Goal: Task Accomplishment & Management: Complete application form

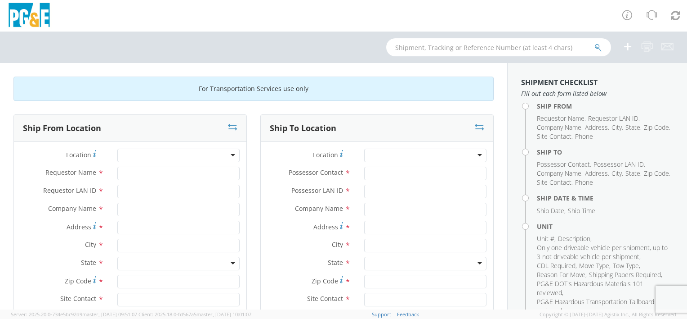
click at [153, 157] on div at bounding box center [178, 154] width 122 height 13
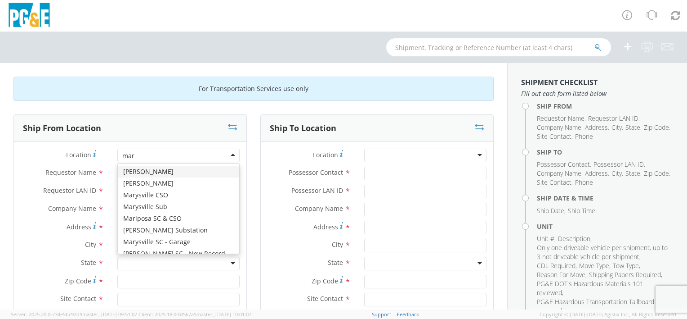
type input "[PERSON_NAME]"
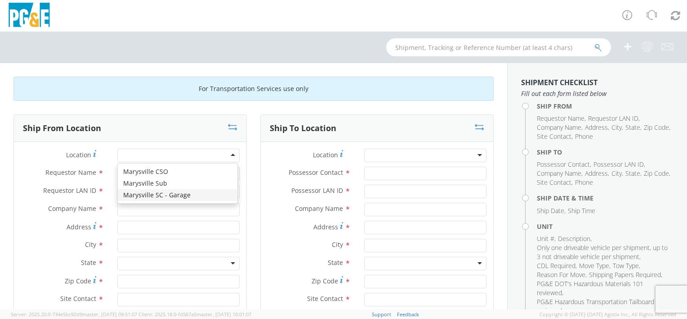
type input "PG&E"
type input "[STREET_ADDRESS]"
type input "[GEOGRAPHIC_DATA]"
type input "95901"
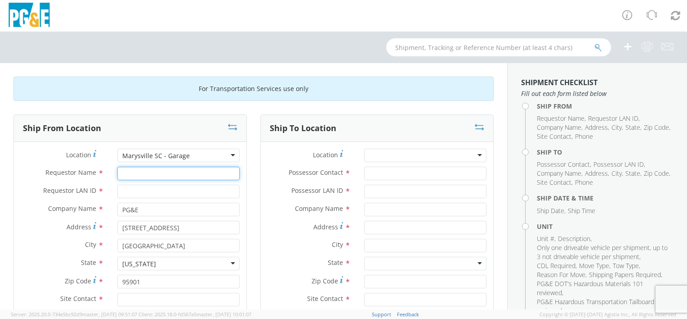
click at [126, 175] on input "Requestor Name *" at bounding box center [178, 172] width 122 height 13
type input "[PERSON_NAME]"
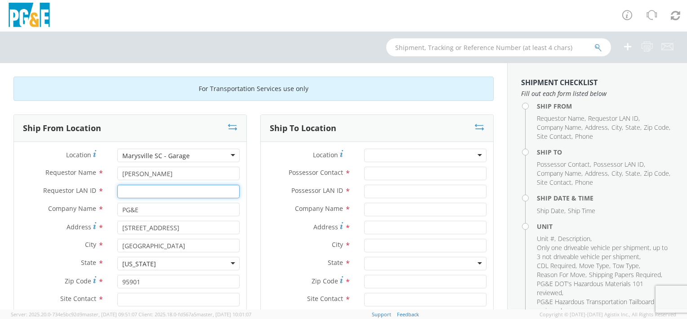
click at [125, 190] on input "Requestor LAN ID *" at bounding box center [178, 190] width 122 height 13
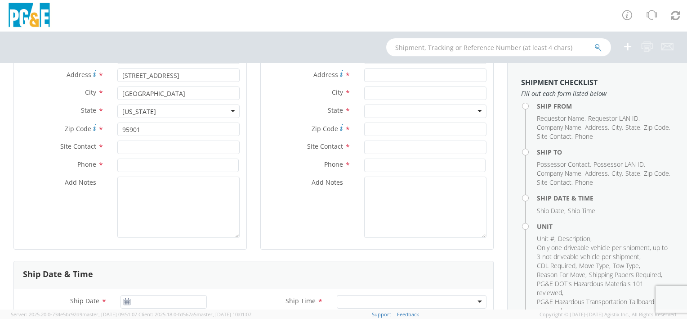
scroll to position [180, 0]
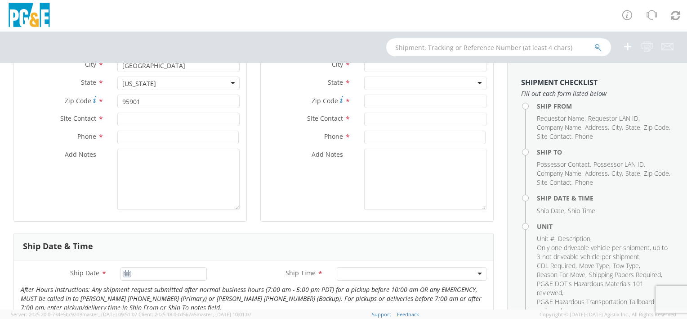
type input "WWH6"
click at [135, 121] on input "text" at bounding box center [178, 118] width 122 height 13
type input "BILL OR [PERSON_NAME]"
click at [128, 136] on input at bounding box center [177, 136] width 121 height 13
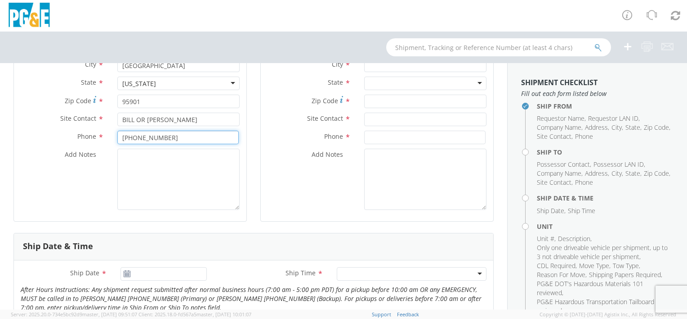
type input "[PHONE_NUMBER]"
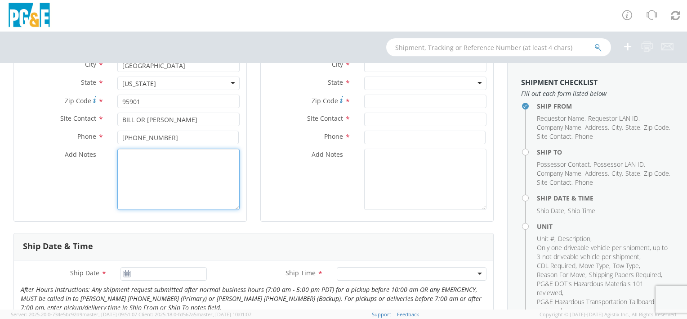
click at [130, 159] on textarea "Add Notes *" at bounding box center [178, 178] width 122 height 61
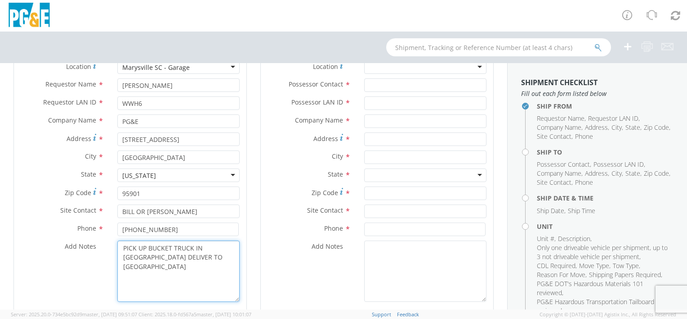
scroll to position [45, 0]
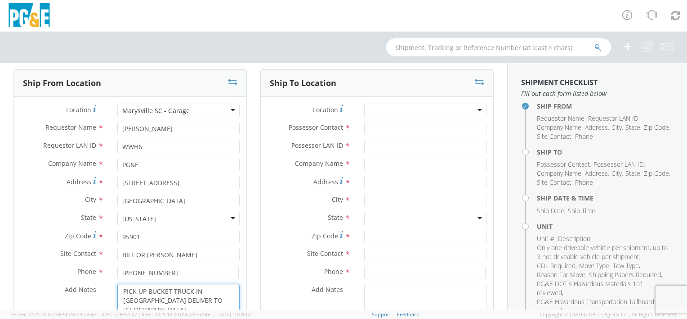
type textarea "PICK UP BUCKET TRUCK IN [GEOGRAPHIC_DATA] DELIVER TO [GEOGRAPHIC_DATA]"
click at [414, 110] on div at bounding box center [425, 109] width 122 height 13
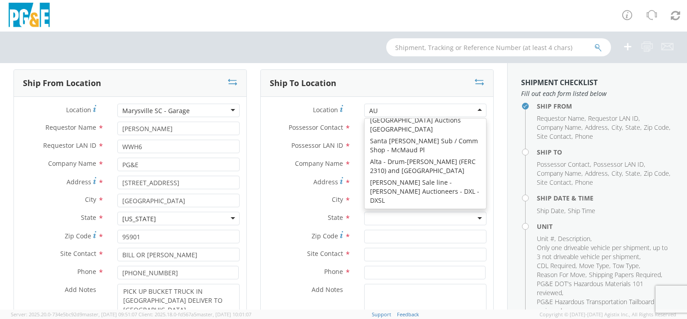
scroll to position [2, 0]
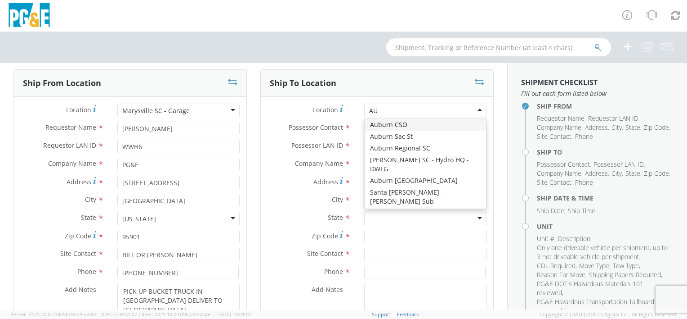
type input "AUB"
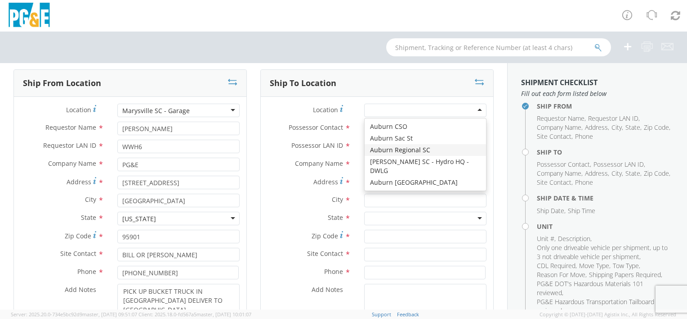
type input "PG&E"
type input "[STREET_ADDRESS][PERSON_NAME]"
type input "AUBURN"
type input "95602"
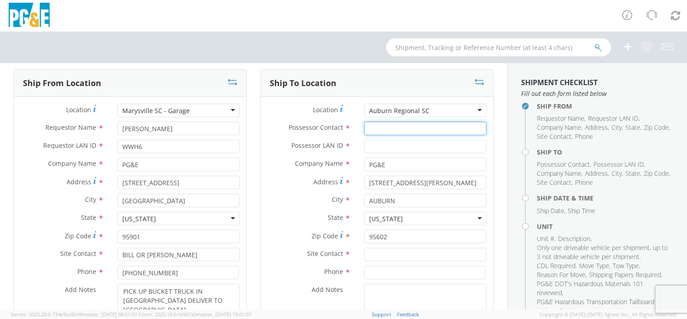
click at [367, 129] on input "Possessor Contact *" at bounding box center [425, 127] width 122 height 13
type input "[PERSON_NAME]"
click at [386, 146] on input "Possessor LAN ID *" at bounding box center [425, 145] width 122 height 13
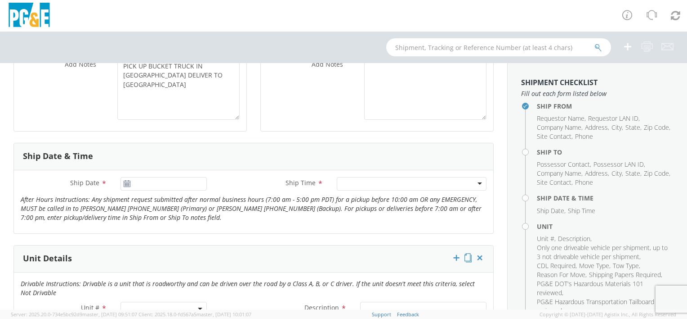
scroll to position [135, 0]
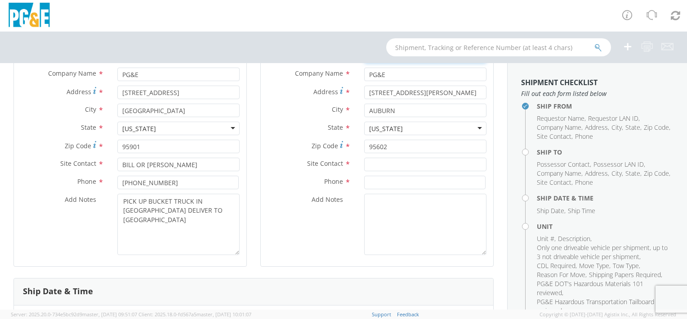
type input "WWH6"
click at [371, 166] on input "text" at bounding box center [425, 163] width 122 height 13
type input "[PERSON_NAME]"
click at [372, 184] on input at bounding box center [424, 181] width 121 height 13
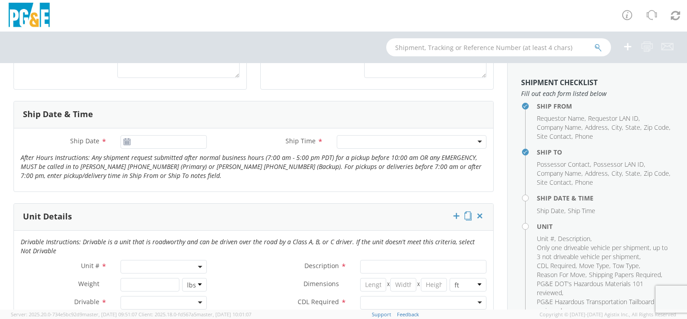
scroll to position [315, 0]
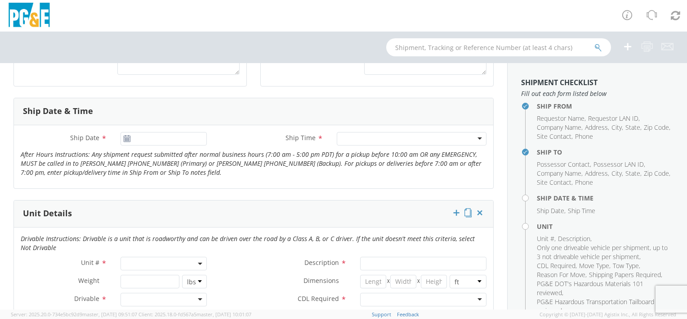
type input "[PHONE_NUMBER]"
click at [146, 137] on input "[DATE]" at bounding box center [164, 138] width 86 height 13
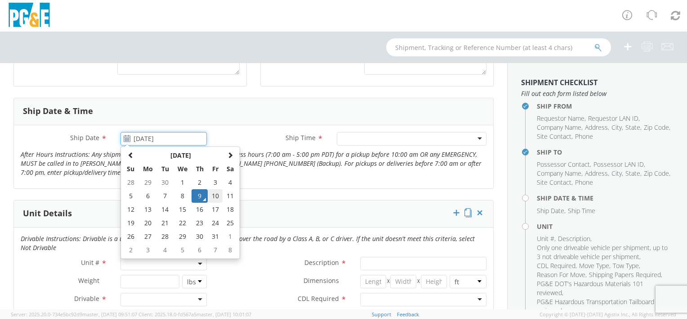
click at [212, 194] on td "10" at bounding box center [215, 195] width 15 height 13
type input "[DATE]"
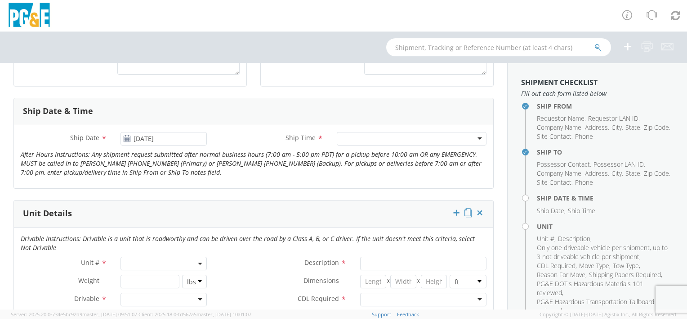
click at [362, 141] on div at bounding box center [412, 138] width 150 height 13
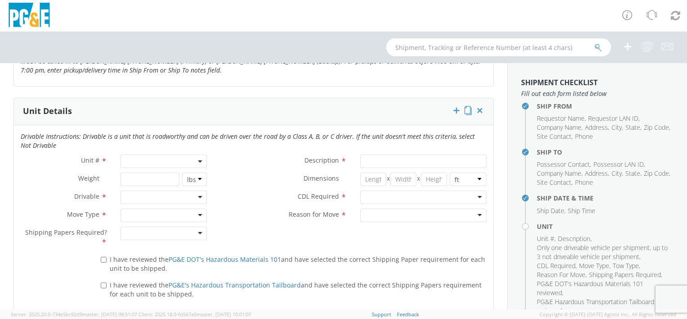
scroll to position [450, 0]
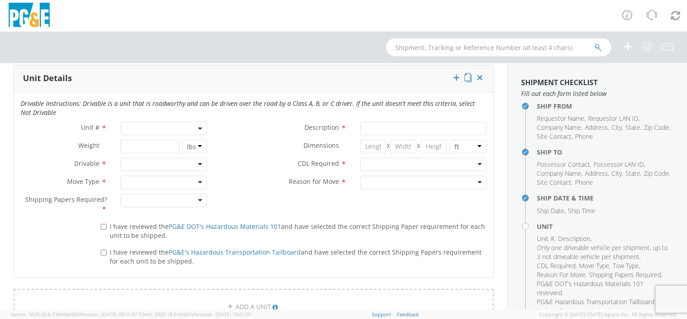
click at [132, 124] on span at bounding box center [164, 127] width 86 height 13
click at [135, 144] on input "search" at bounding box center [163, 142] width 81 height 13
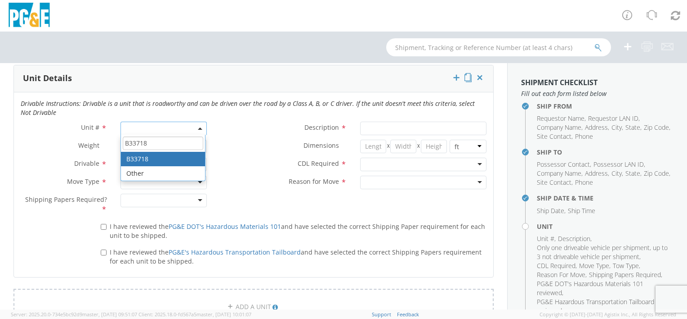
type input "B33718"
type input "TRUCK; MATERIAL HANDLER: 39' - 59' 4X4"
type input "39000"
select select "B33718"
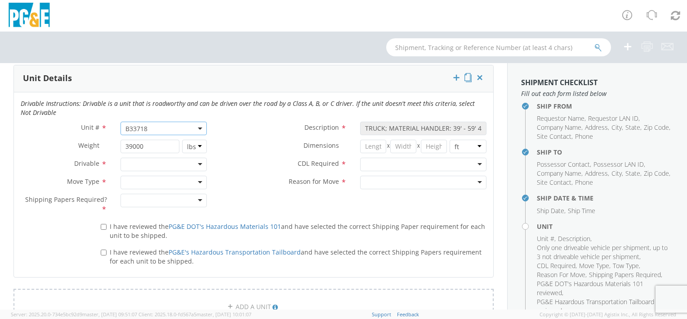
click at [142, 167] on div at bounding box center [164, 163] width 86 height 13
click at [134, 180] on div at bounding box center [164, 181] width 86 height 13
click at [137, 196] on div at bounding box center [164, 199] width 86 height 13
click at [101, 225] on input "I have reviewed the PG&E DOT's Hazardous Materials 101 and have selected the co…" at bounding box center [104, 227] width 6 height 6
checkbox input "true"
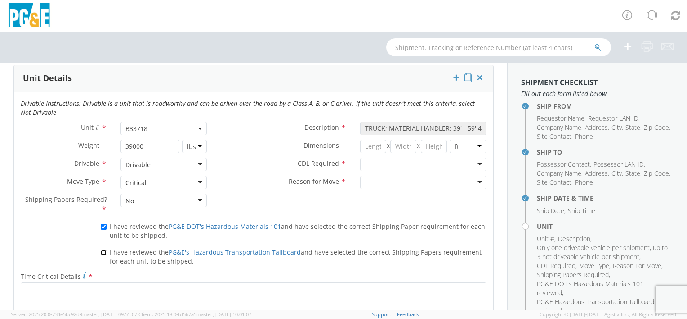
click at [101, 250] on input "I have reviewed the PG&E's Hazardous Transportation Tailboard and have selected…" at bounding box center [104, 252] width 6 height 6
checkbox input "true"
click at [388, 162] on div at bounding box center [423, 163] width 126 height 13
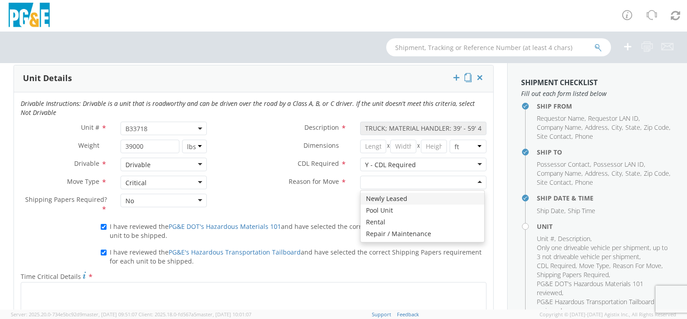
click at [395, 182] on div at bounding box center [423, 181] width 126 height 13
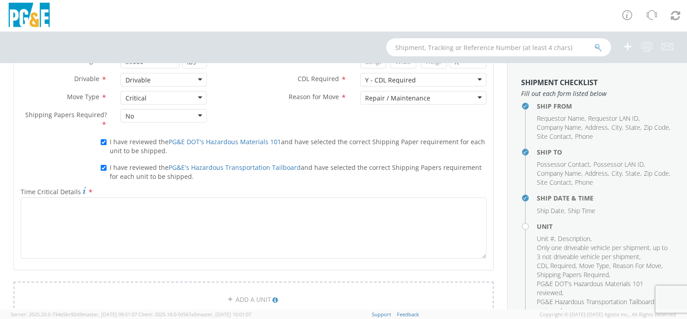
scroll to position [540, 0]
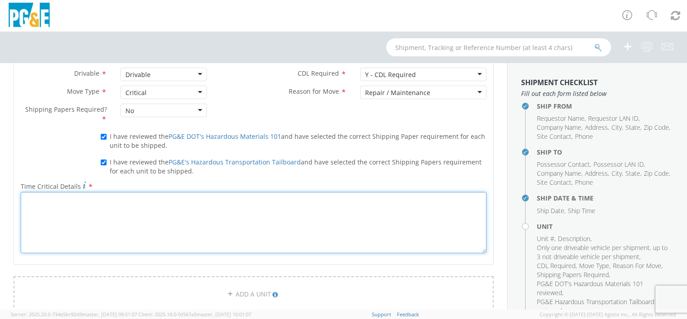
click at [48, 203] on textarea "Time Critical Details *" at bounding box center [254, 222] width 466 height 61
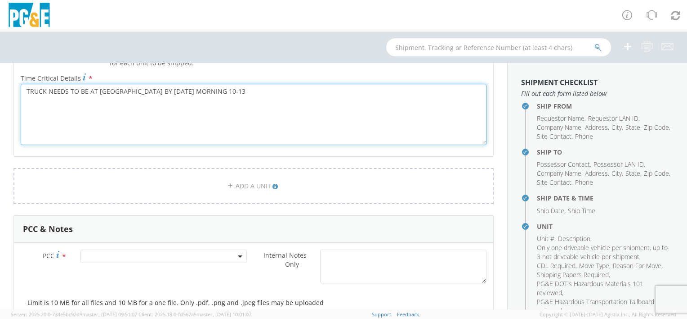
scroll to position [675, 0]
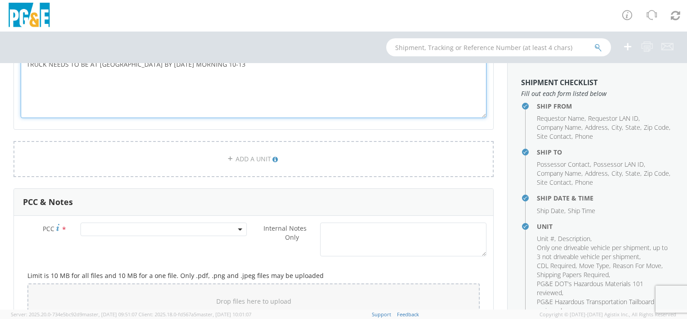
type textarea "TRUCK NEEDS TO BE AT [GEOGRAPHIC_DATA] BY [DATE] MORNING 10-13"
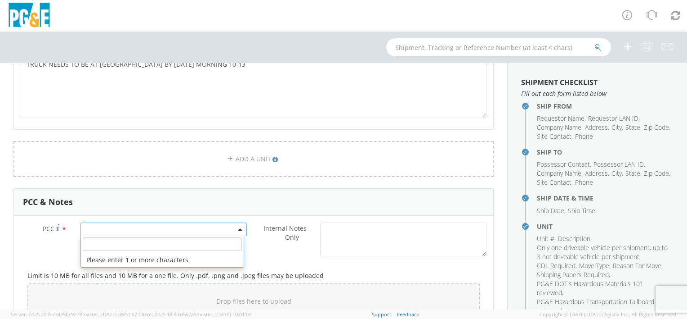
click at [103, 229] on span at bounding box center [164, 228] width 166 height 13
click at [105, 243] on input "number" at bounding box center [162, 243] width 159 height 13
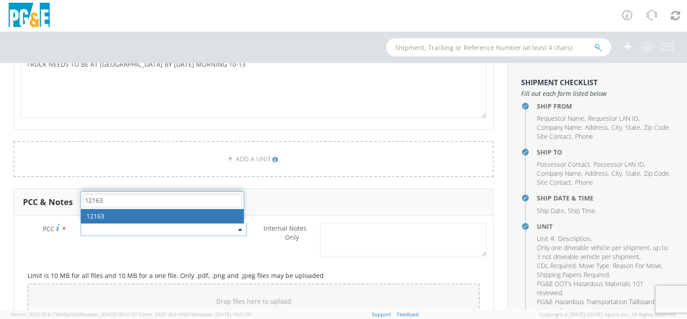
type input "12163"
select select "12163"
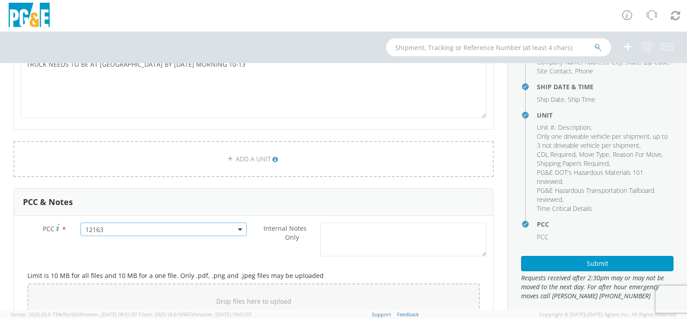
scroll to position [120, 0]
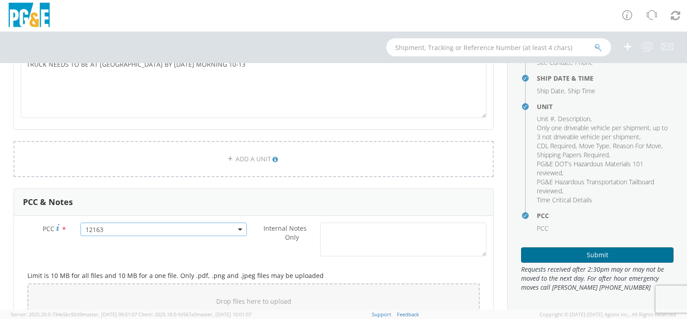
click at [559, 253] on button "Submit" at bounding box center [597, 254] width 153 height 15
